Goal: Check status: Check status

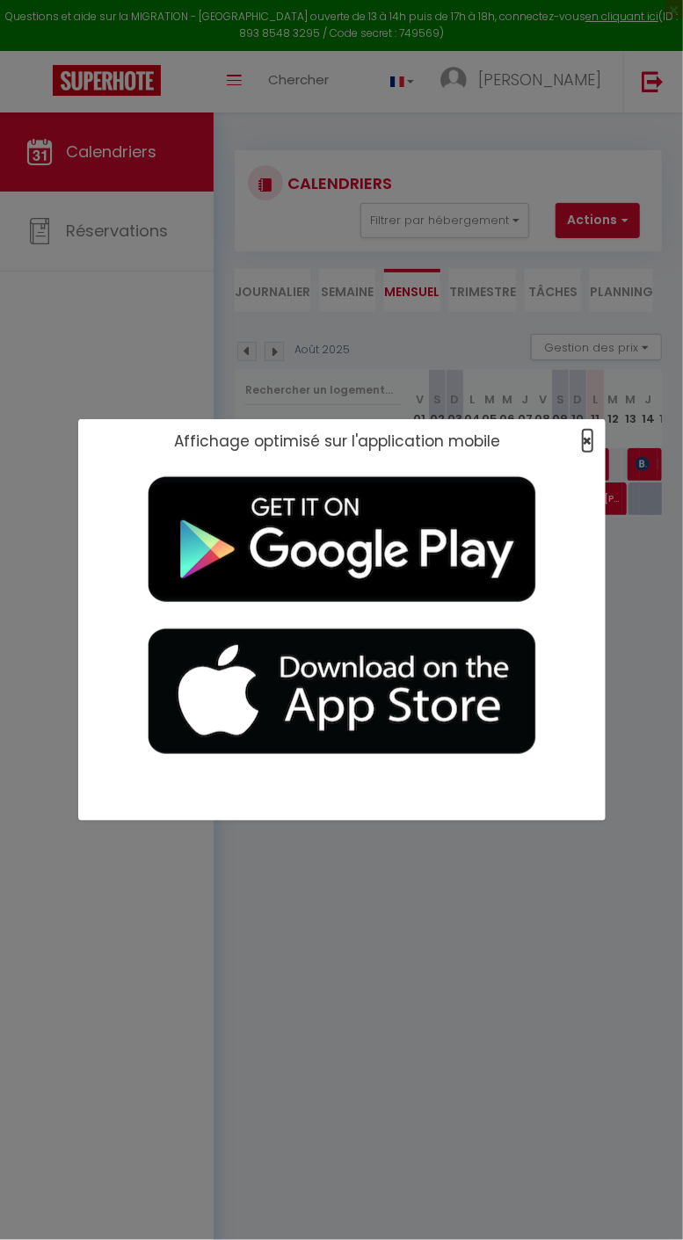
click at [586, 441] on span "×" at bounding box center [587, 441] width 10 height 22
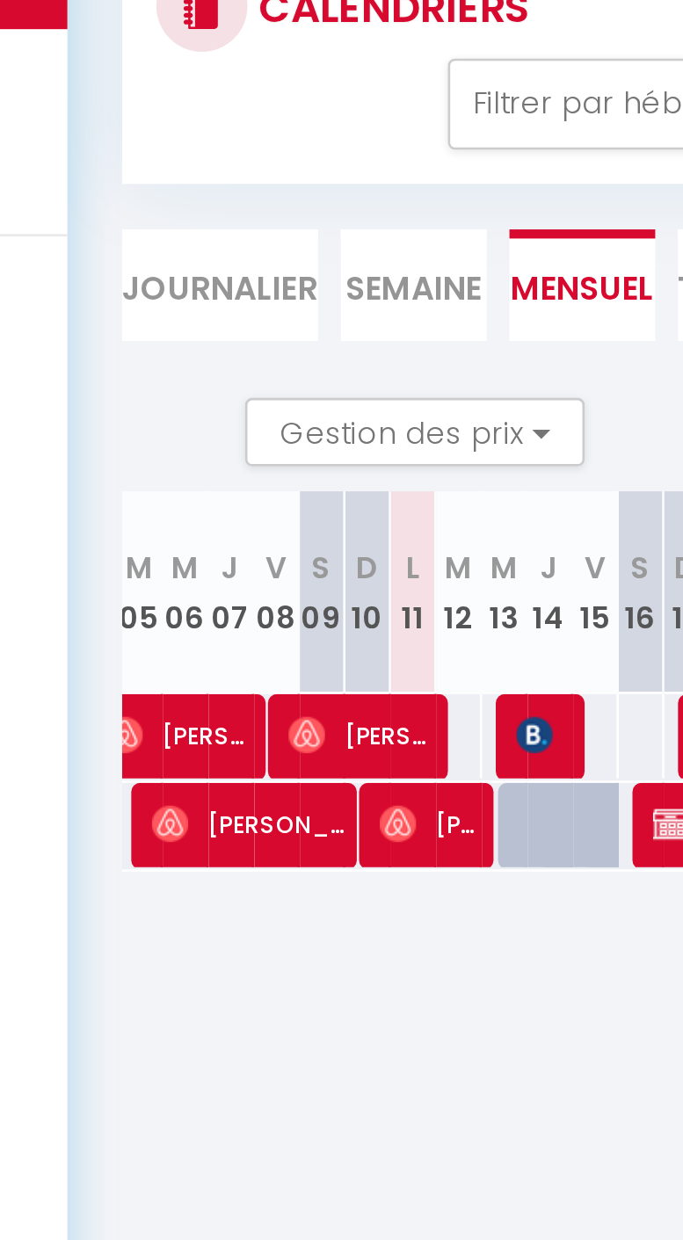
scroll to position [0, 251]
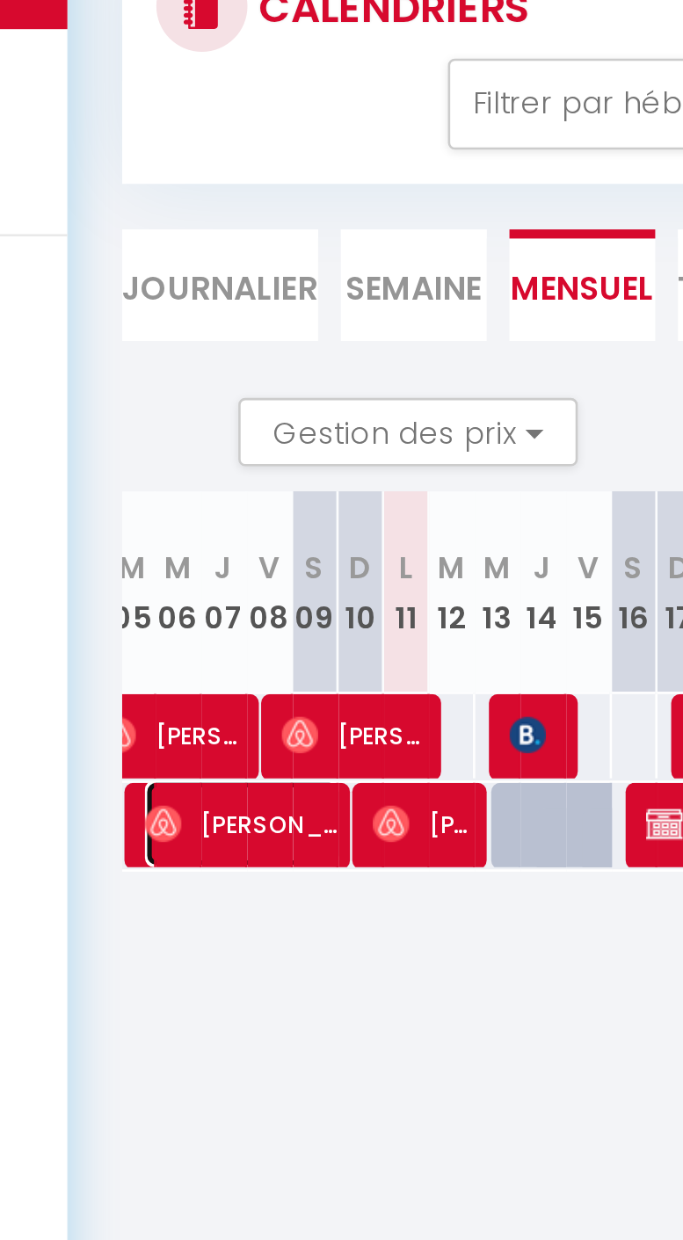
click at [299, 498] on span "[PERSON_NAME]" at bounding box center [281, 497] width 76 height 33
select select "OK"
select select "0"
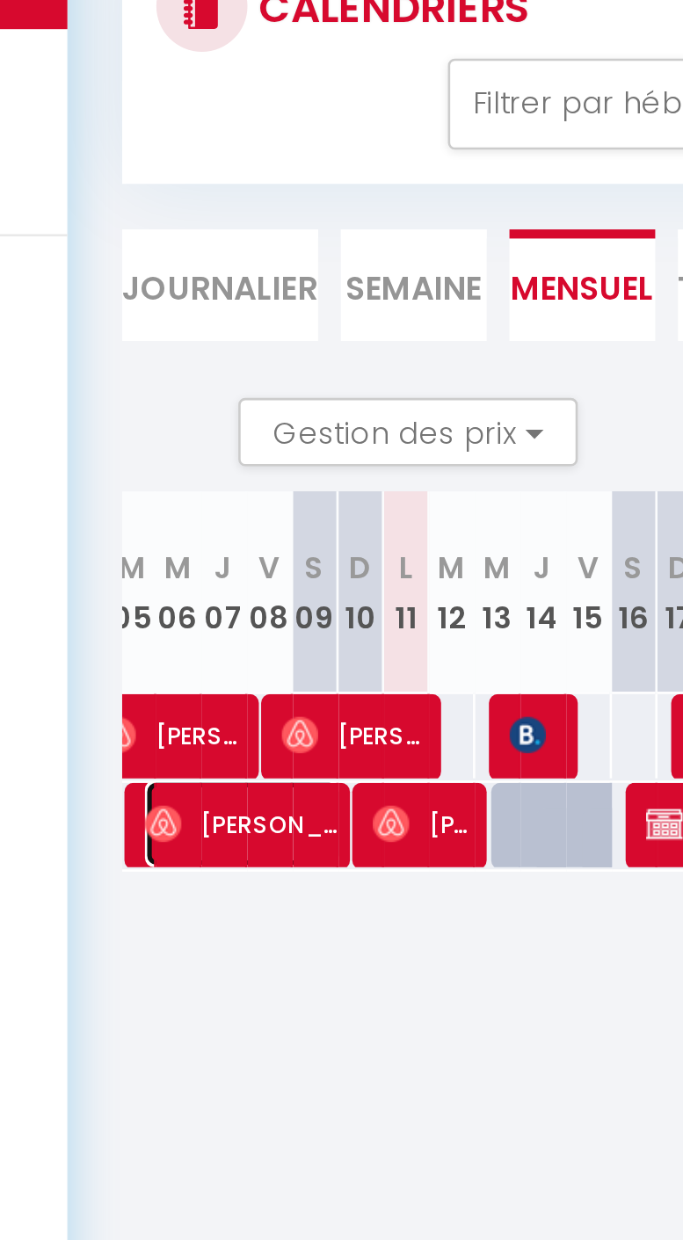
select select "1"
select select
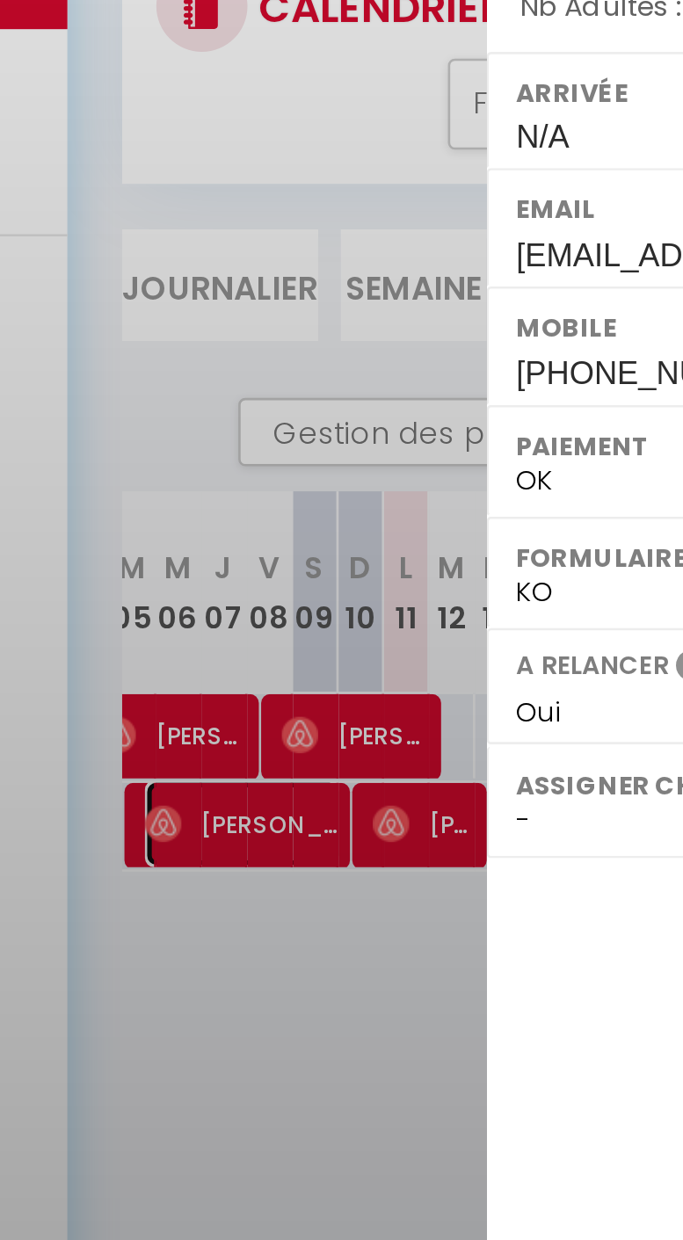
select select "44980"
